Goal: Check status: Check status

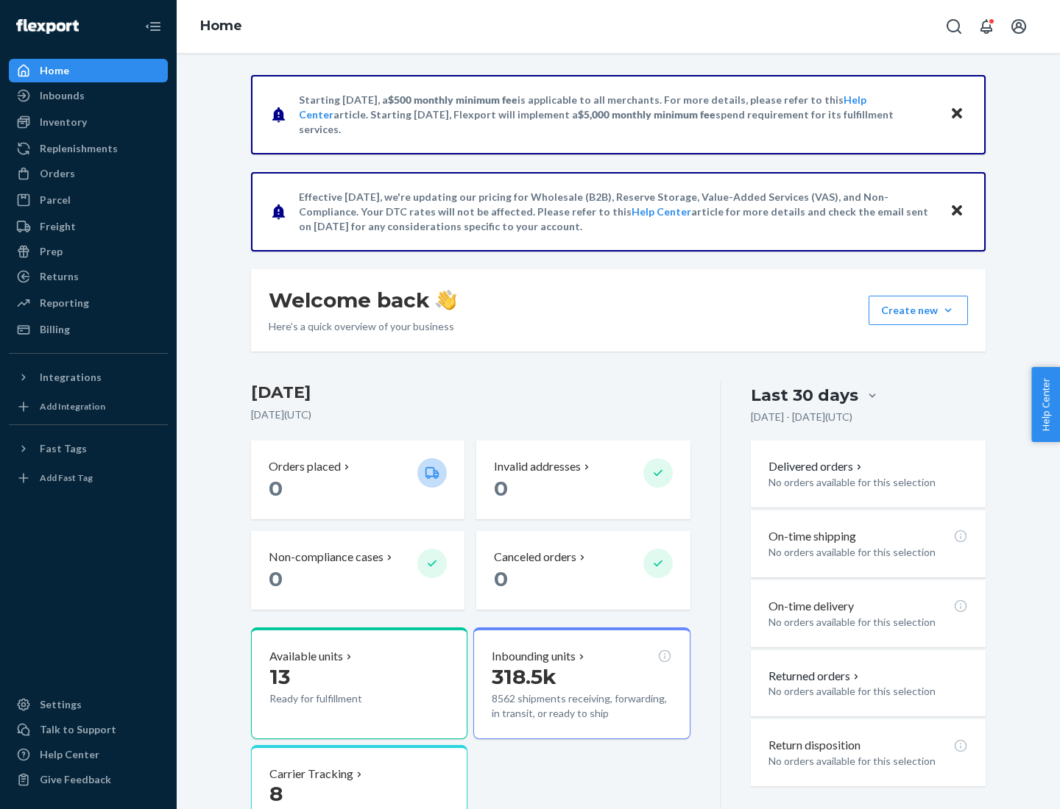
click at [948, 311] on button "Create new Create new inbound Create new order Create new product" at bounding box center [917, 310] width 99 height 29
click at [61, 96] on div "Inbounds" at bounding box center [62, 95] width 45 height 15
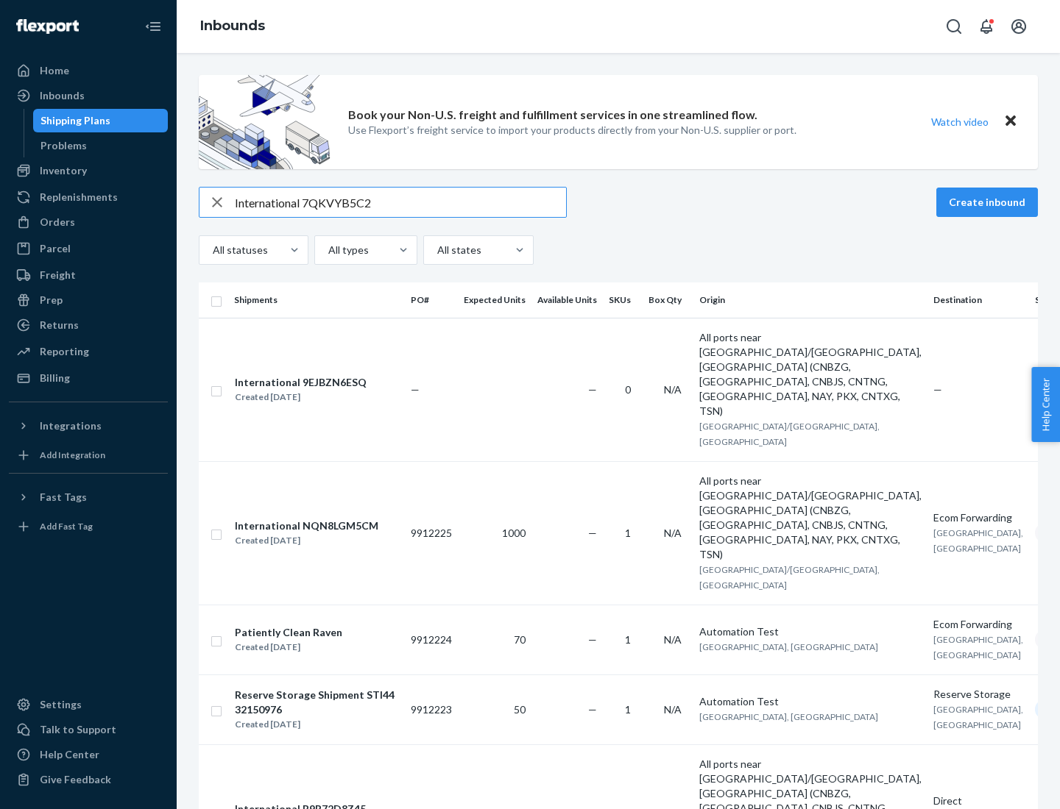
type input "International 7QKVYB5C29"
click at [326, 390] on div "Created [DATE]" at bounding box center [301, 397] width 132 height 15
